Goal: Task Accomplishment & Management: Manage account settings

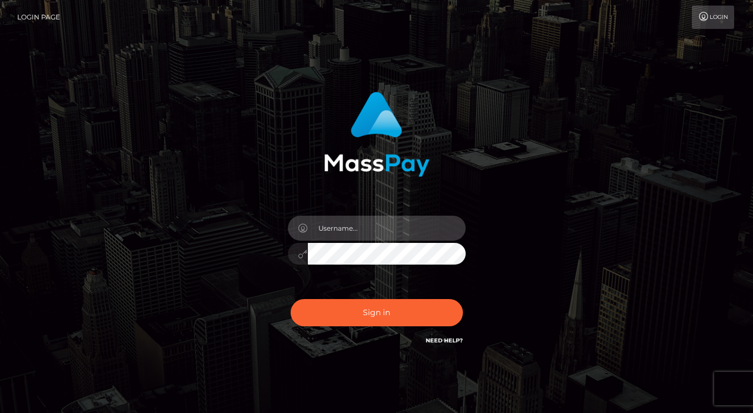
type input "dmen.fire"
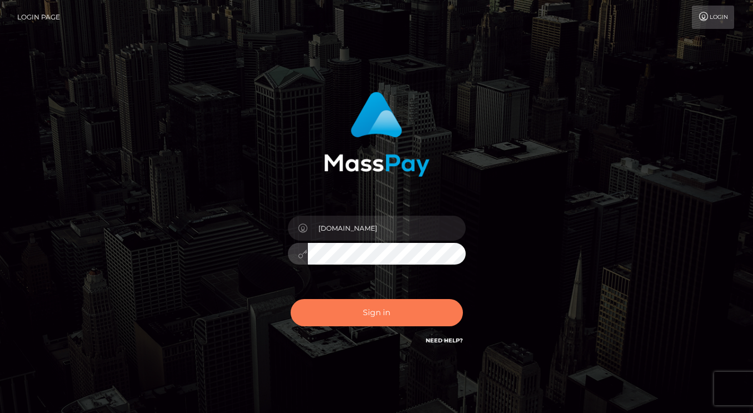
click at [372, 305] on button "Sign in" at bounding box center [376, 312] width 172 height 27
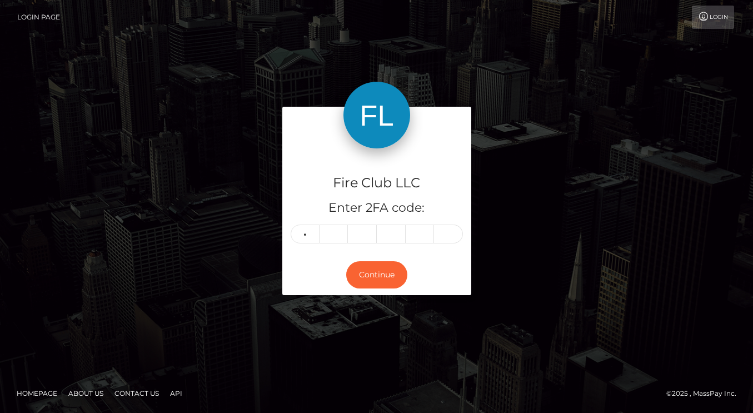
type input "2"
type input "9"
type input "4"
type input "0"
type input "7"
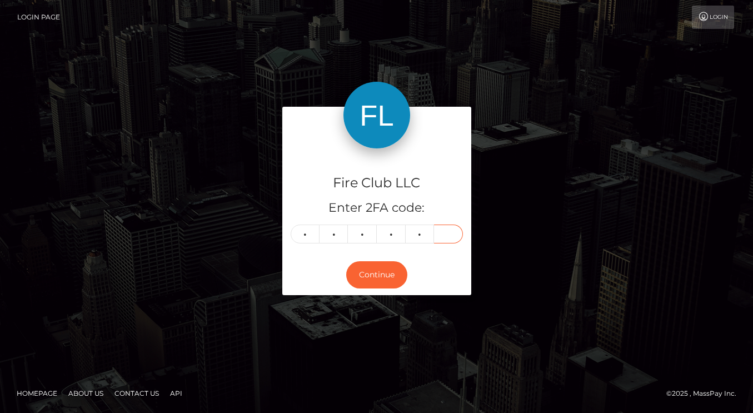
type input "8"
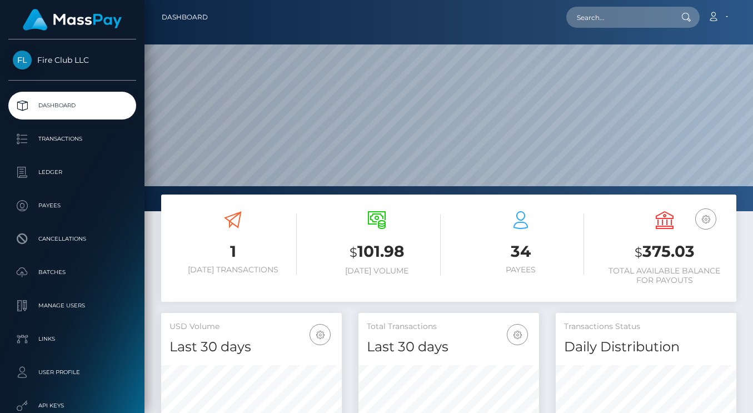
scroll to position [196, 180]
click at [76, 143] on p "Transactions" at bounding box center [72, 139] width 119 height 17
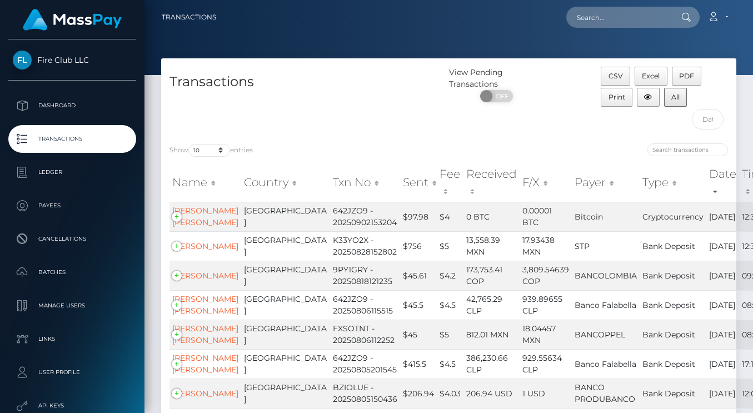
click at [677, 102] on button "All" at bounding box center [675, 97] width 23 height 19
click at [726, 18] on link "Account" at bounding box center [717, 17] width 33 height 23
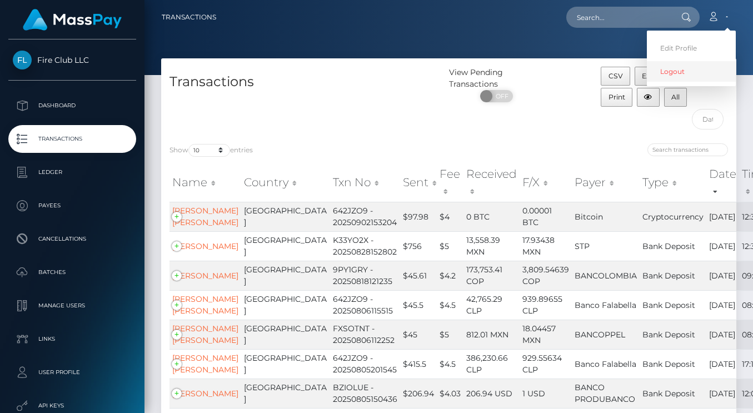
click at [670, 76] on link "Logout" at bounding box center [690, 71] width 89 height 21
